Goal: Navigation & Orientation: Find specific page/section

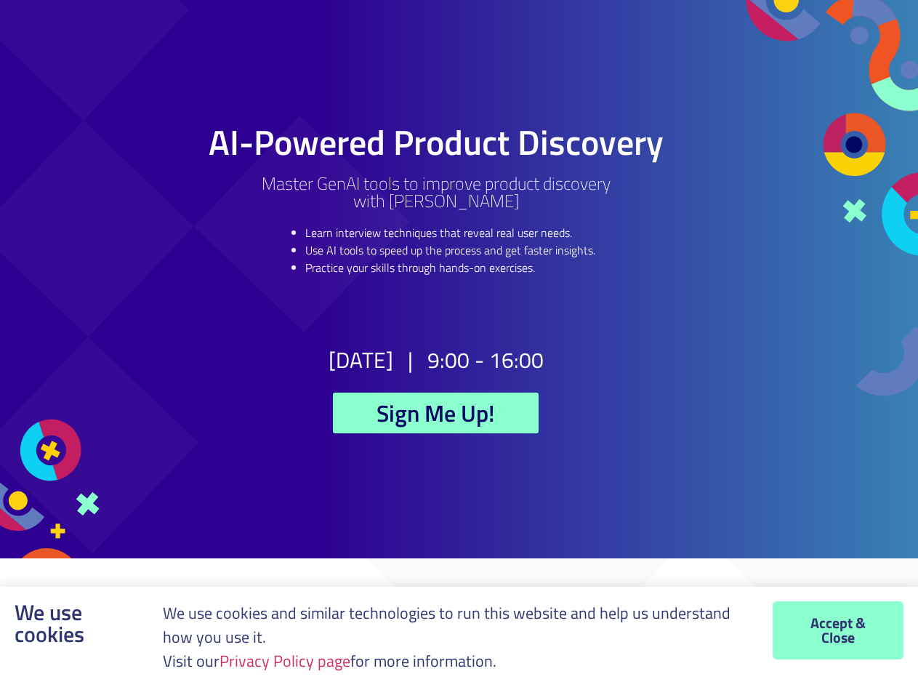
click at [459, 349] on h2 "9:00 - 16:00" at bounding box center [485, 360] width 116 height 22
click at [289, 661] on link "Privacy Policy page" at bounding box center [285, 660] width 131 height 25
